Goal: Find specific page/section

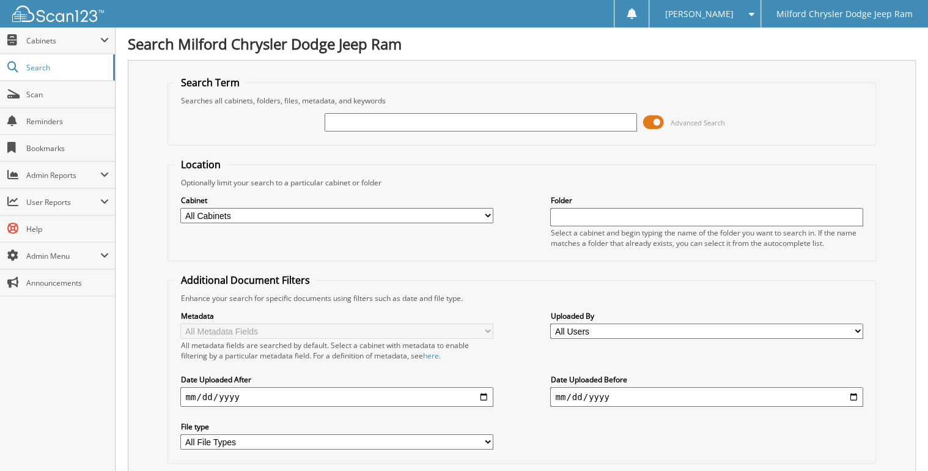
click at [399, 120] on input "text" at bounding box center [481, 122] width 312 height 18
type input "4608137"
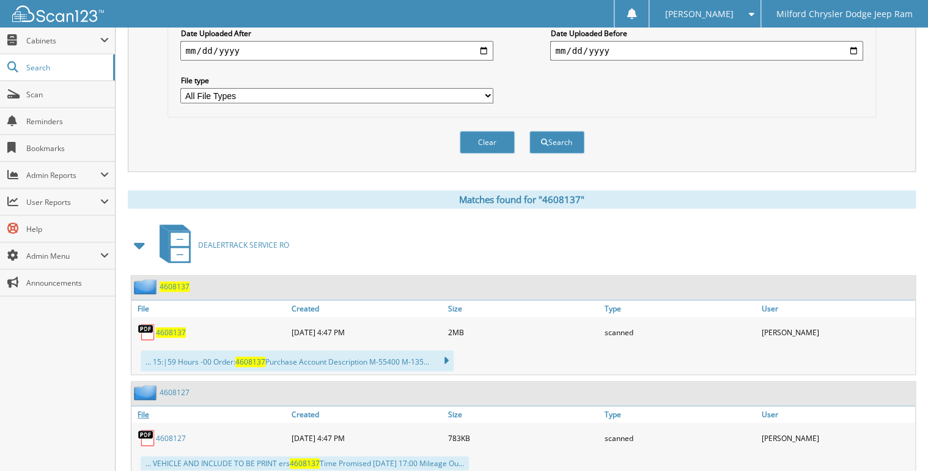
scroll to position [372, 0]
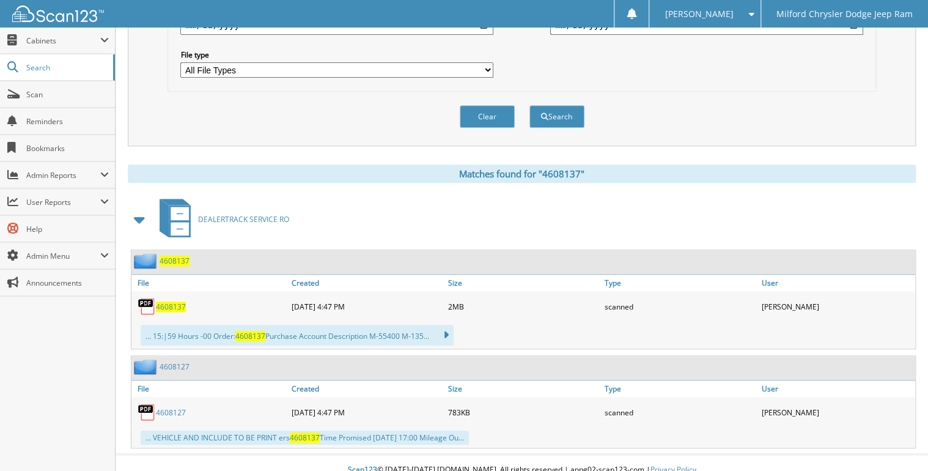
click at [180, 301] on span "4608137" at bounding box center [171, 306] width 30 height 10
click at [15, 98] on span at bounding box center [13, 94] width 12 height 11
